Goal: Communication & Community: Ask a question

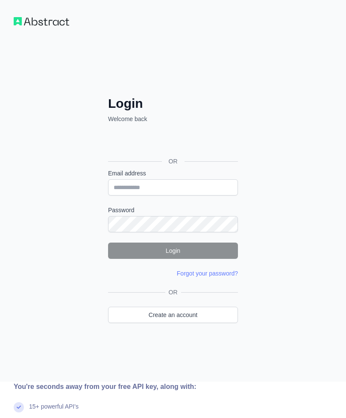
click at [208, 312] on link "Create an account" at bounding box center [173, 314] width 130 height 16
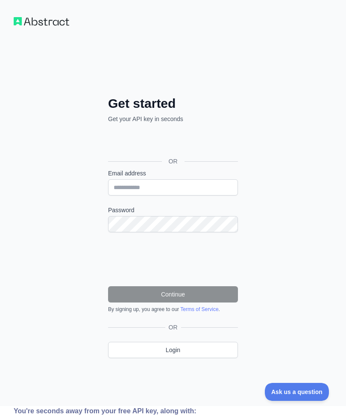
click at [309, 390] on span "Ask us a question" at bounding box center [297, 392] width 64 height 6
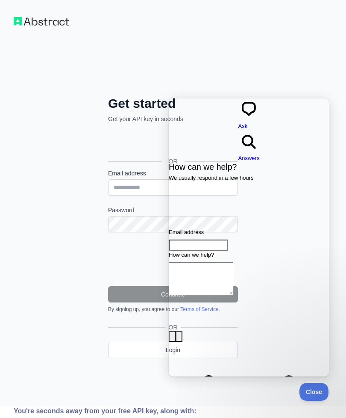
click at [70, 168] on div "Get started Get your API key in seconds OR Email address Password Continue By s…" at bounding box center [173, 203] width 346 height 406
click at [304, 22] on div "Get started Get your API key in seconds OR Email address Password Continue By s…" at bounding box center [173, 203] width 346 height 406
click at [320, 391] on span "Close" at bounding box center [314, 392] width 29 height 6
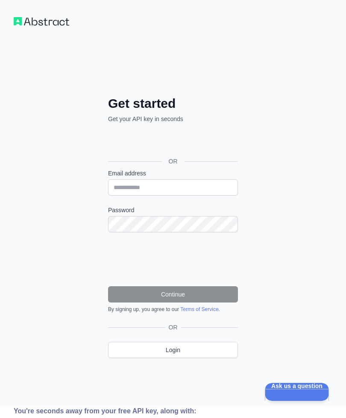
click at [201, 349] on link "Login" at bounding box center [173, 350] width 130 height 16
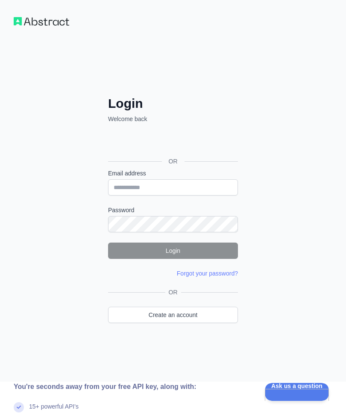
click at [207, 321] on link "Create an account" at bounding box center [173, 314] width 130 height 16
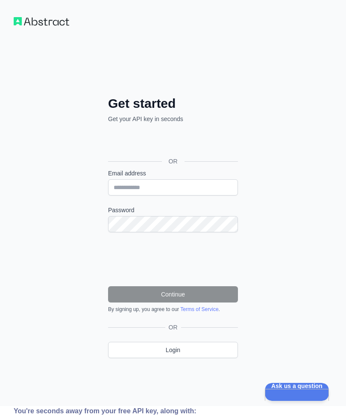
click at [310, 389] on span "Ask us a question" at bounding box center [297, 386] width 64 height 6
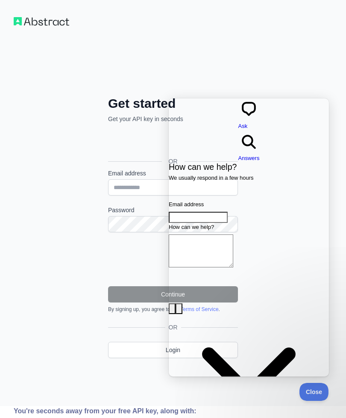
click at [228, 212] on input "Email address" at bounding box center [198, 217] width 59 height 11
type input "**********"
click at [176, 303] on button "image-plus" at bounding box center [172, 308] width 7 height 11
click at [233, 234] on textarea "How can we help?" at bounding box center [201, 250] width 65 height 33
type textarea "**********"
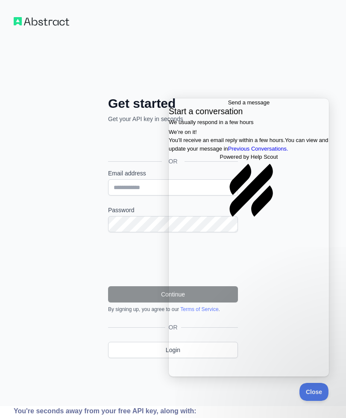
click at [228, 106] on span "Go back" at bounding box center [228, 102] width 0 height 6
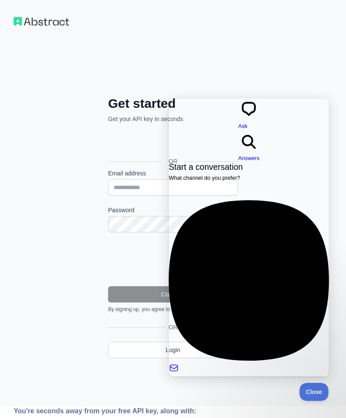
click at [306, 384] on span "No time to wait around? We usually respond within a few hours" at bounding box center [246, 387] width 155 height 6
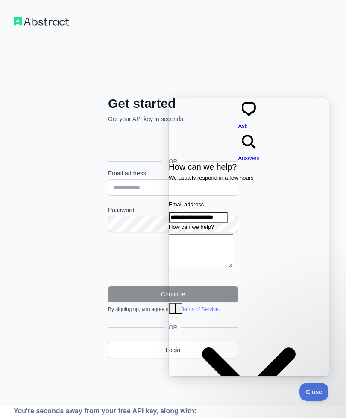
click at [260, 155] on span "Answers" at bounding box center [248, 158] width 21 height 6
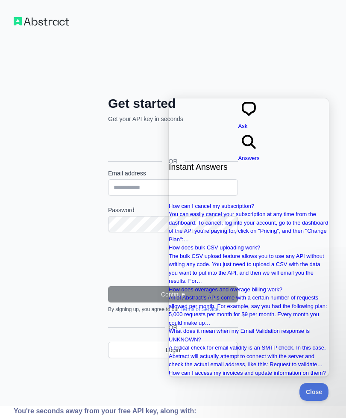
click at [305, 65] on div "Get started Get your API key in seconds OR Email address Password Continue By s…" at bounding box center [173, 203] width 346 height 406
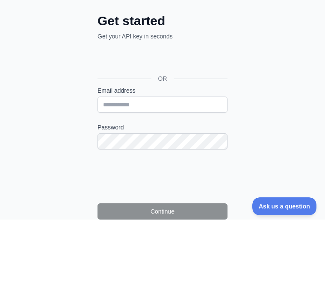
scroll to position [82, 0]
